Goal: Task Accomplishment & Management: Use online tool/utility

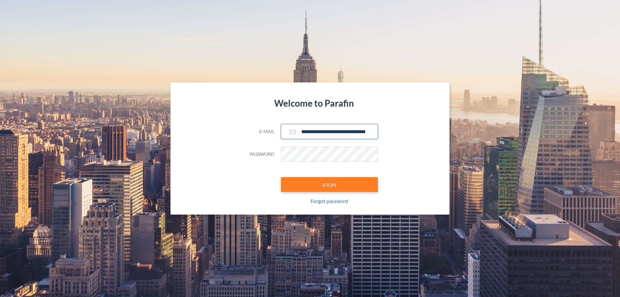
type input "**********"
click at [329, 184] on button "LOGIN" at bounding box center [329, 184] width 97 height 15
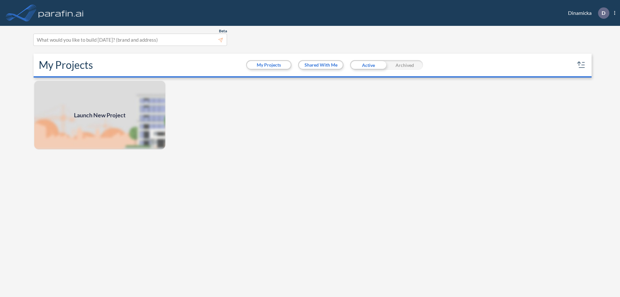
scroll to position [2, 0]
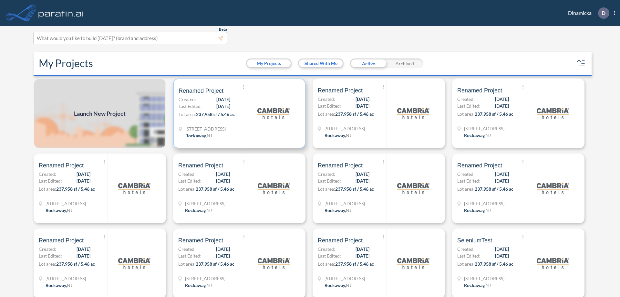
click at [238, 113] on p "Lot area: 237,958 sf / 5.46 ac" at bounding box center [213, 115] width 68 height 9
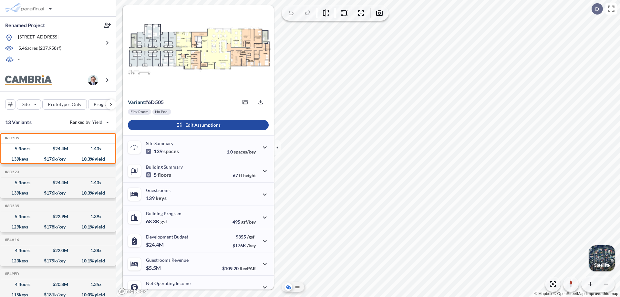
scroll to position [33, 0]
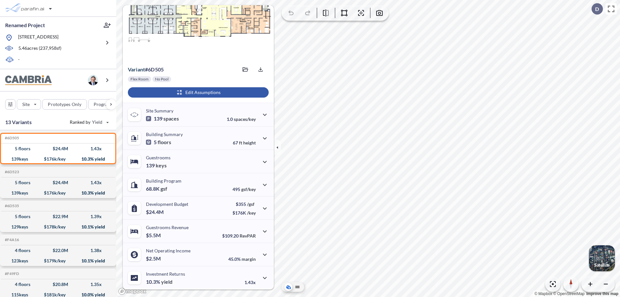
click at [197, 92] on div "button" at bounding box center [198, 92] width 141 height 10
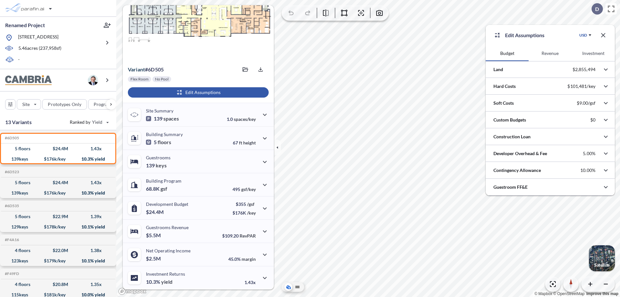
click at [550, 53] on button "Revenue" at bounding box center [550, 54] width 43 height 16
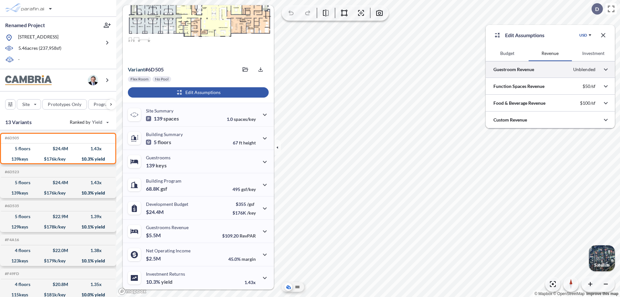
click at [550, 69] on div at bounding box center [550, 69] width 129 height 16
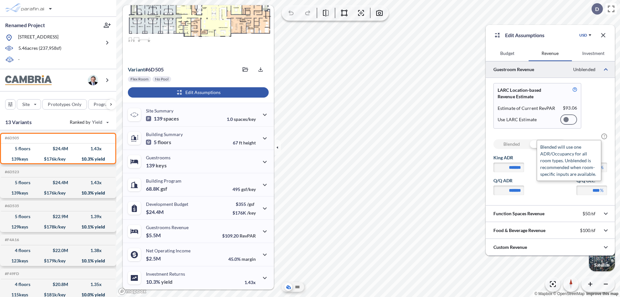
click at [604, 136] on span "?" at bounding box center [604, 136] width 6 height 6
